Goal: Consume media (video, audio): Consume media (video, audio)

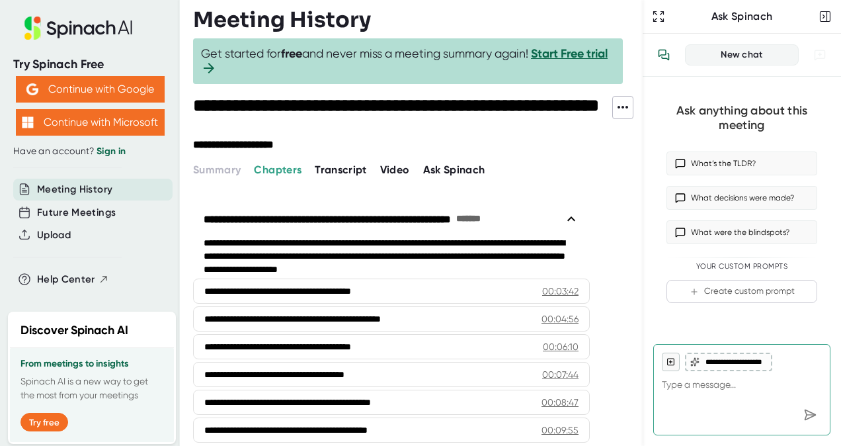
click at [383, 163] on span "Video" at bounding box center [395, 169] width 30 height 13
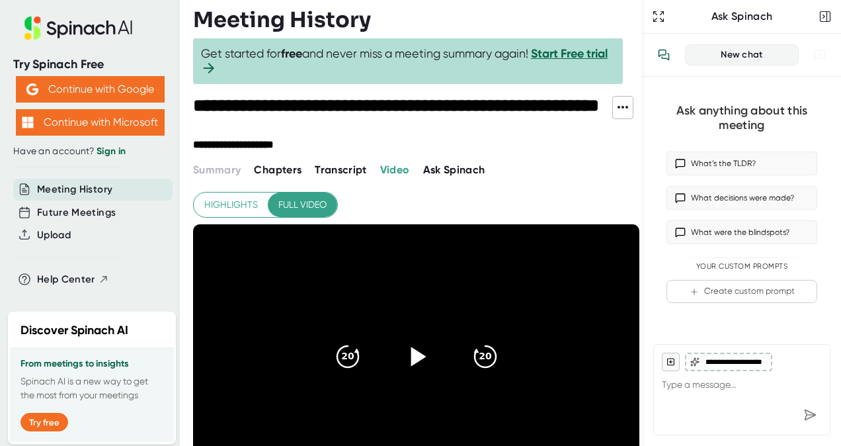
click at [416, 362] on icon at bounding box center [415, 355] width 33 height 33
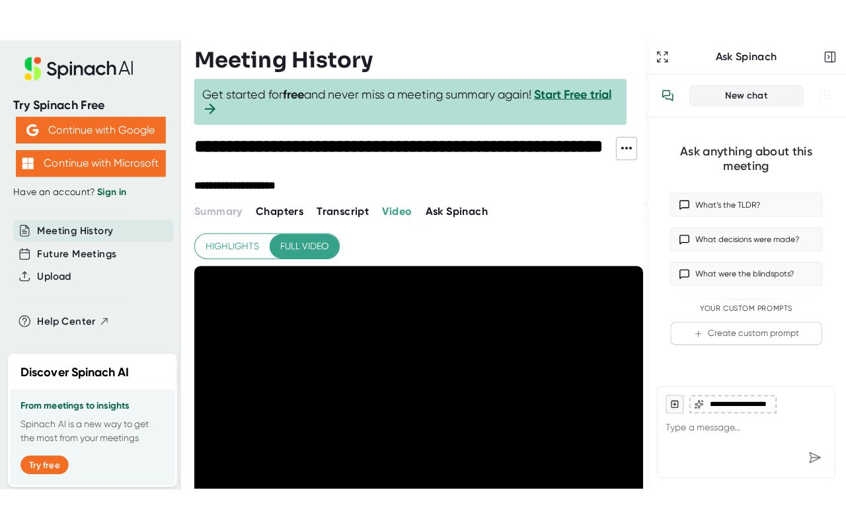
scroll to position [157, 0]
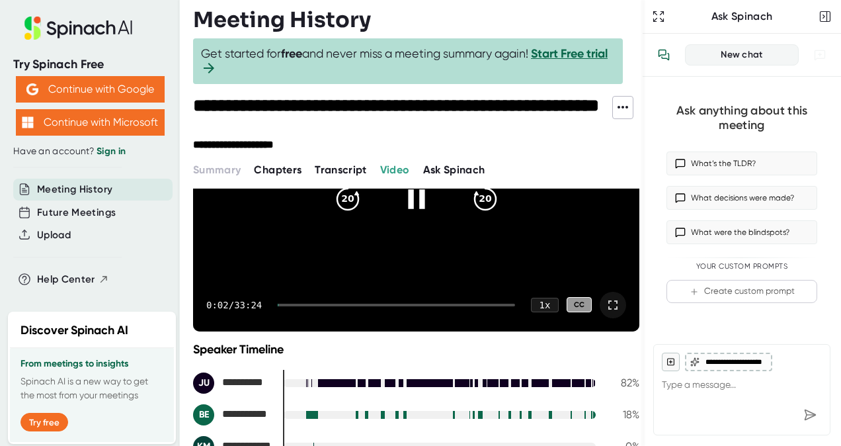
click at [605, 302] on icon at bounding box center [613, 305] width 16 height 16
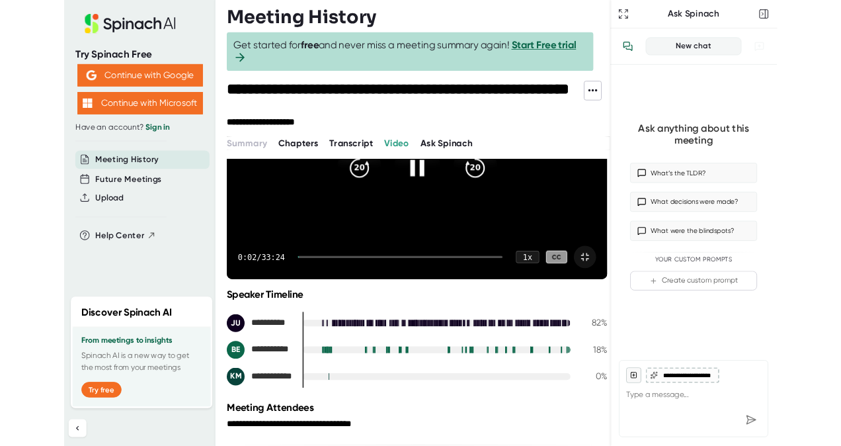
scroll to position [0, 0]
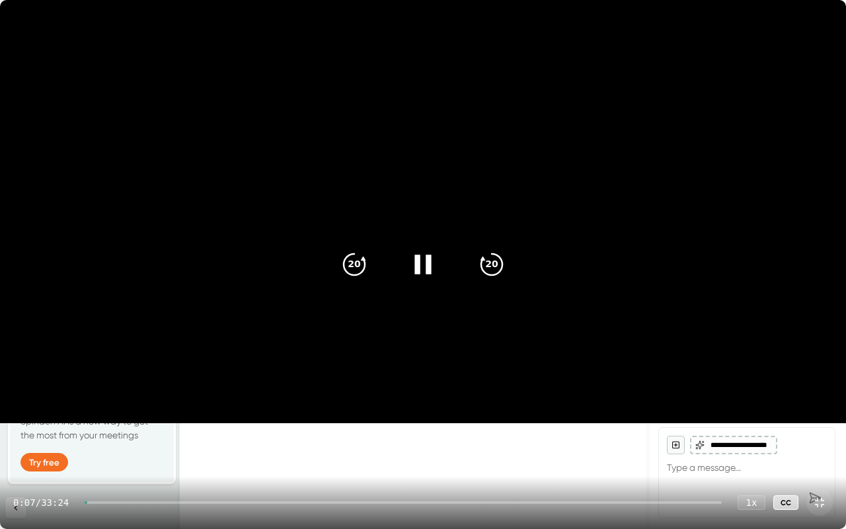
click at [163, 445] on div "0:07 / 33:24 1 x CC" at bounding box center [423, 502] width 846 height 53
click at [96, 445] on div at bounding box center [403, 502] width 637 height 3
click at [490, 267] on icon "20" at bounding box center [491, 264] width 33 height 33
click at [296, 445] on div "1:00 / 33:24 1 x CC" at bounding box center [423, 502] width 846 height 53
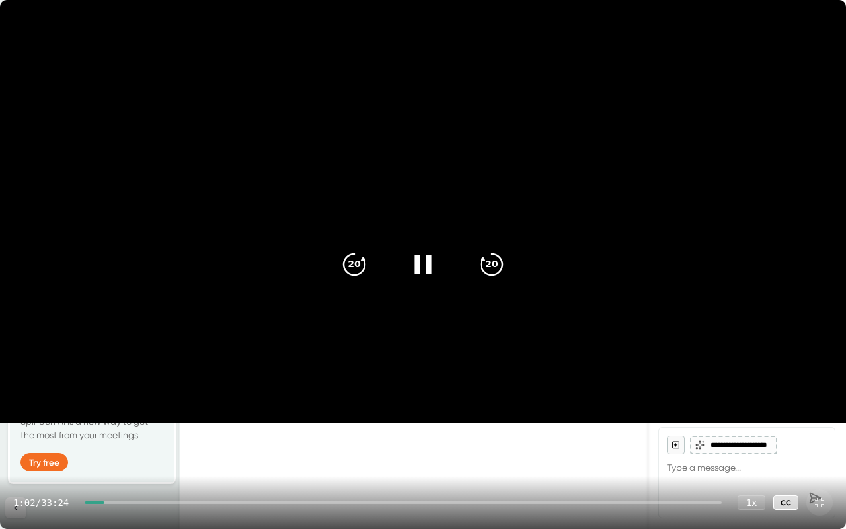
click at [312, 445] on div "1:02 / 33:24 1 x CC" at bounding box center [423, 502] width 846 height 53
click at [310, 445] on div "1:02 / 33:24 1 x CC" at bounding box center [423, 502] width 846 height 53
click at [312, 445] on div "1:03 / 33:24 1 x CC" at bounding box center [423, 502] width 846 height 53
drag, startPoint x: 312, startPoint y: 499, endPoint x: 300, endPoint y: 505, distance: 13.3
click at [300, 445] on div "1:03 / 33:24 1 x CC" at bounding box center [423, 502] width 846 height 53
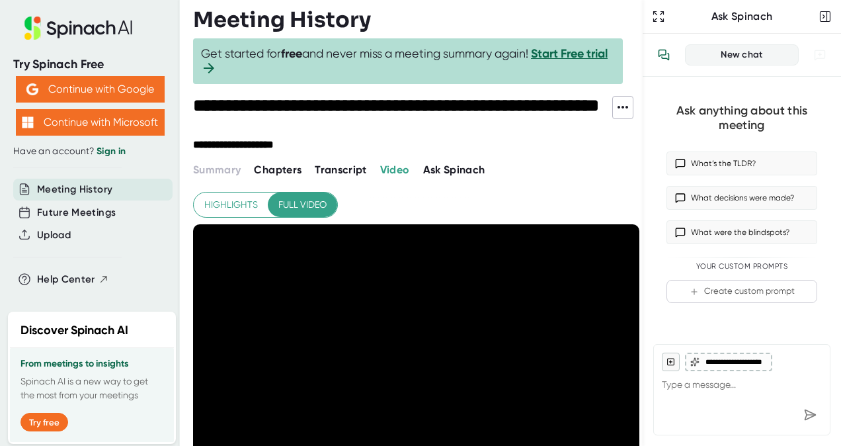
click at [357, 165] on span "Transcript" at bounding box center [341, 169] width 52 height 13
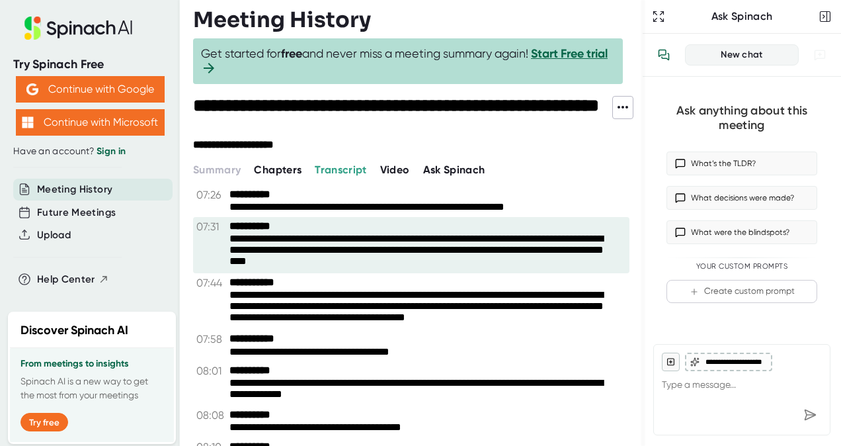
scroll to position [2608, 0]
